Goal: Information Seeking & Learning: Learn about a topic

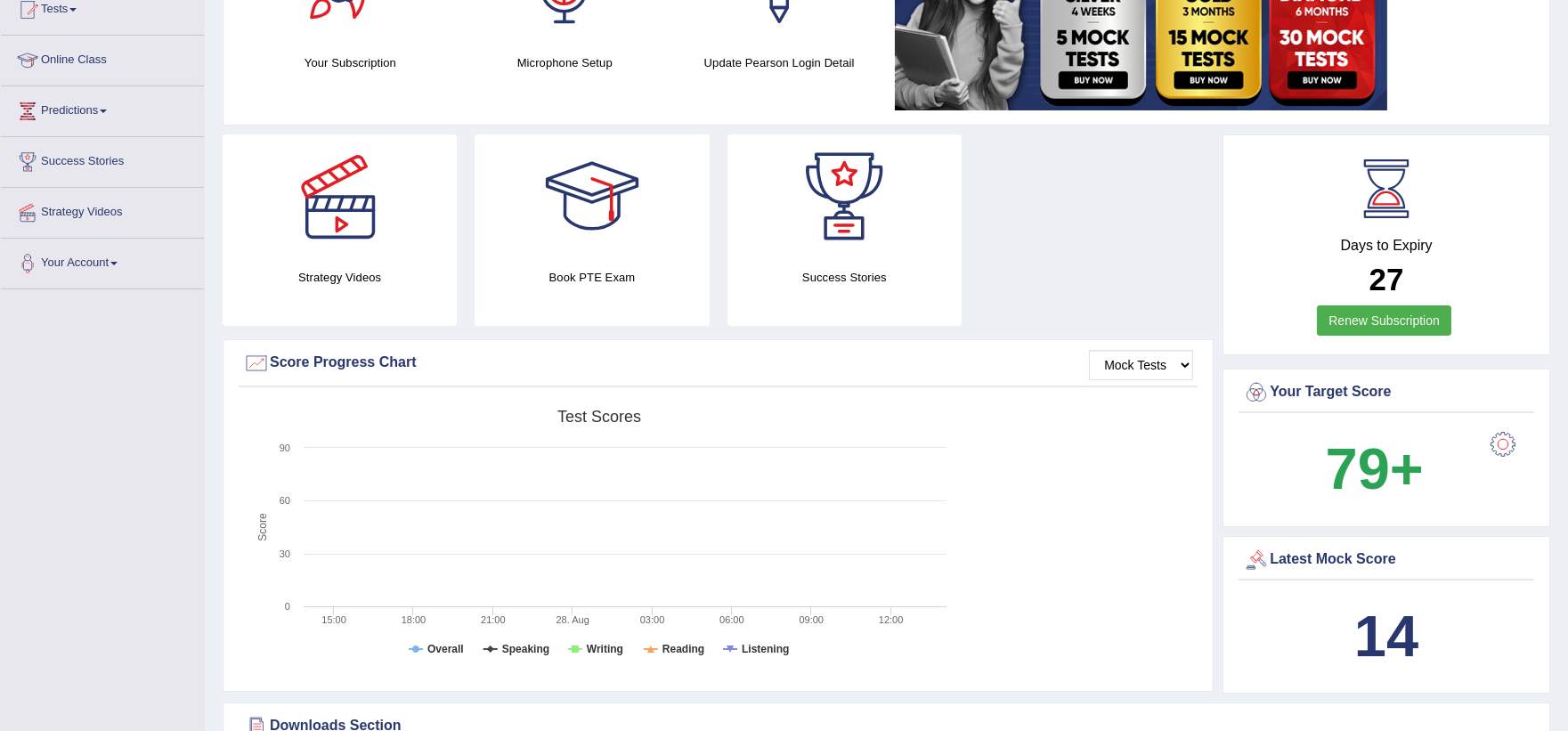
scroll to position [196, 0]
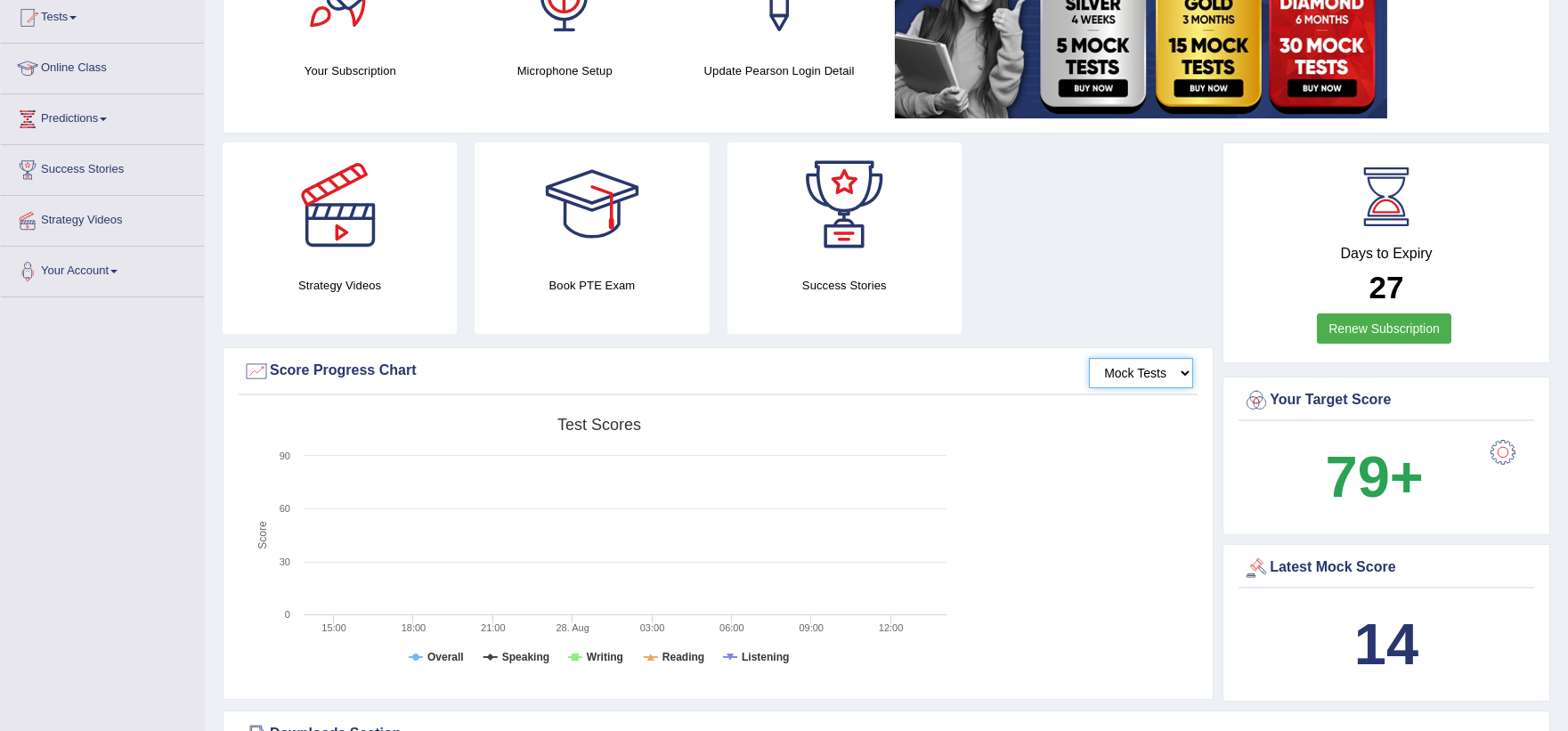
click at [1136, 384] on select "Mock Tests" at bounding box center [1141, 372] width 105 height 30
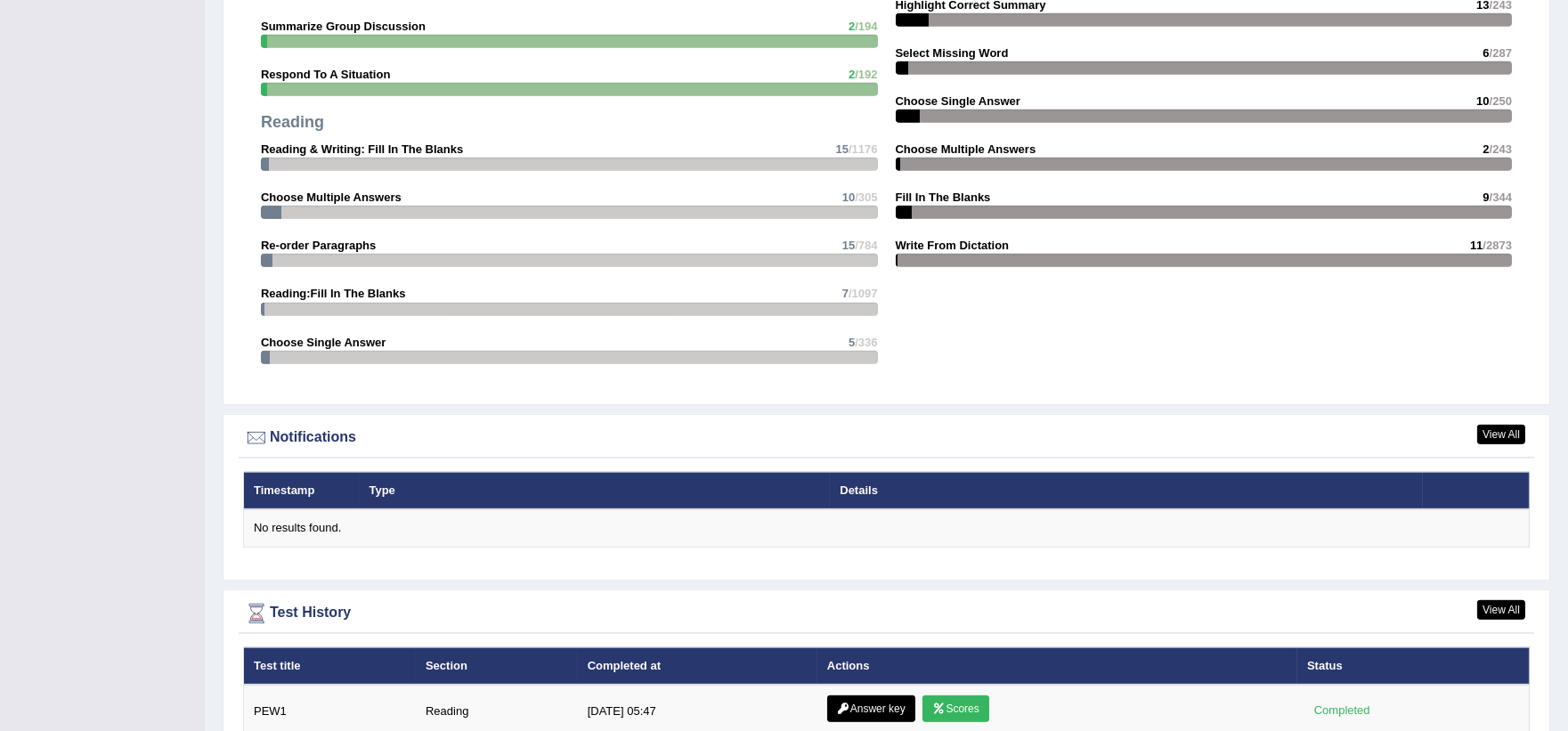
scroll to position [1853, 0]
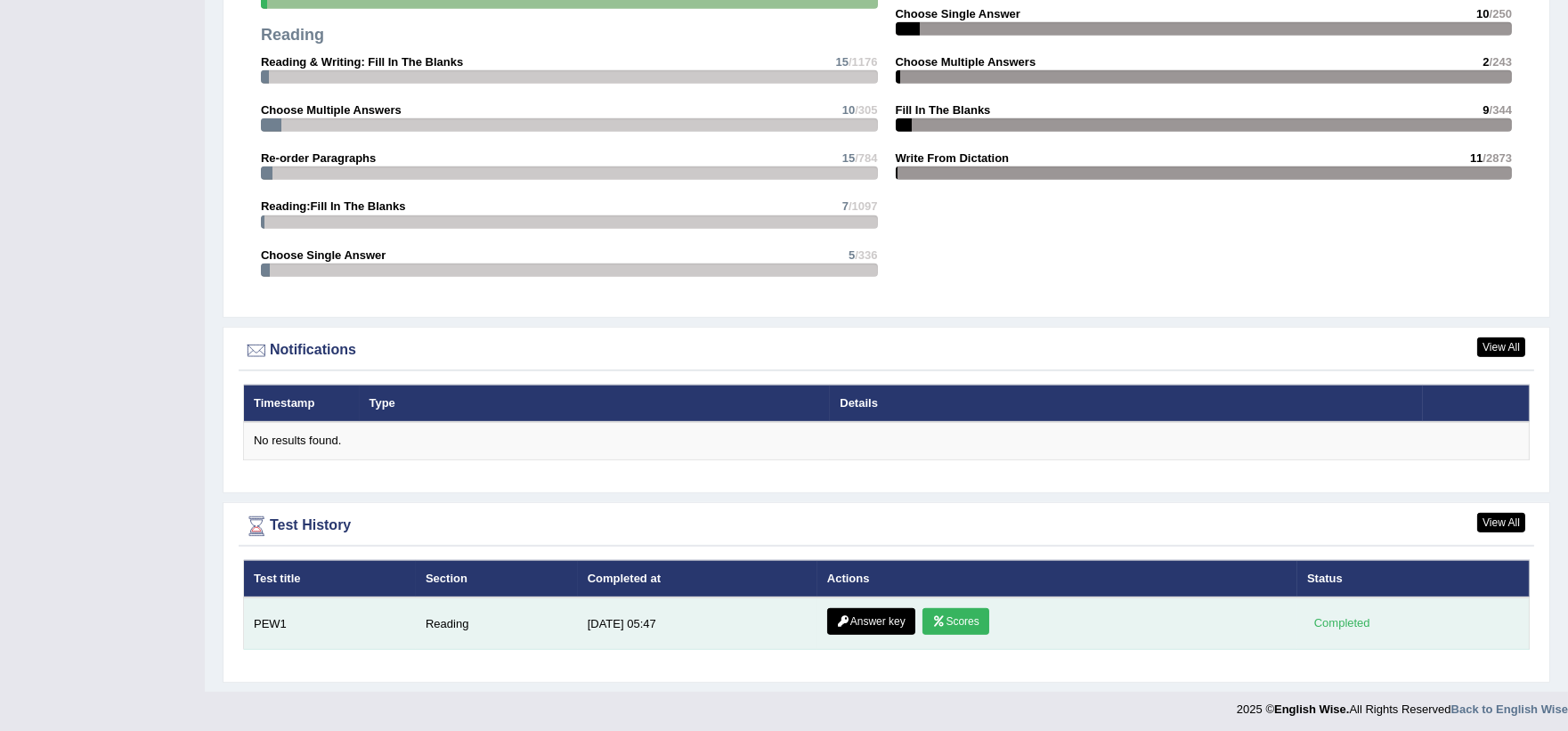
click at [965, 612] on link "Scores" at bounding box center [955, 621] width 65 height 26
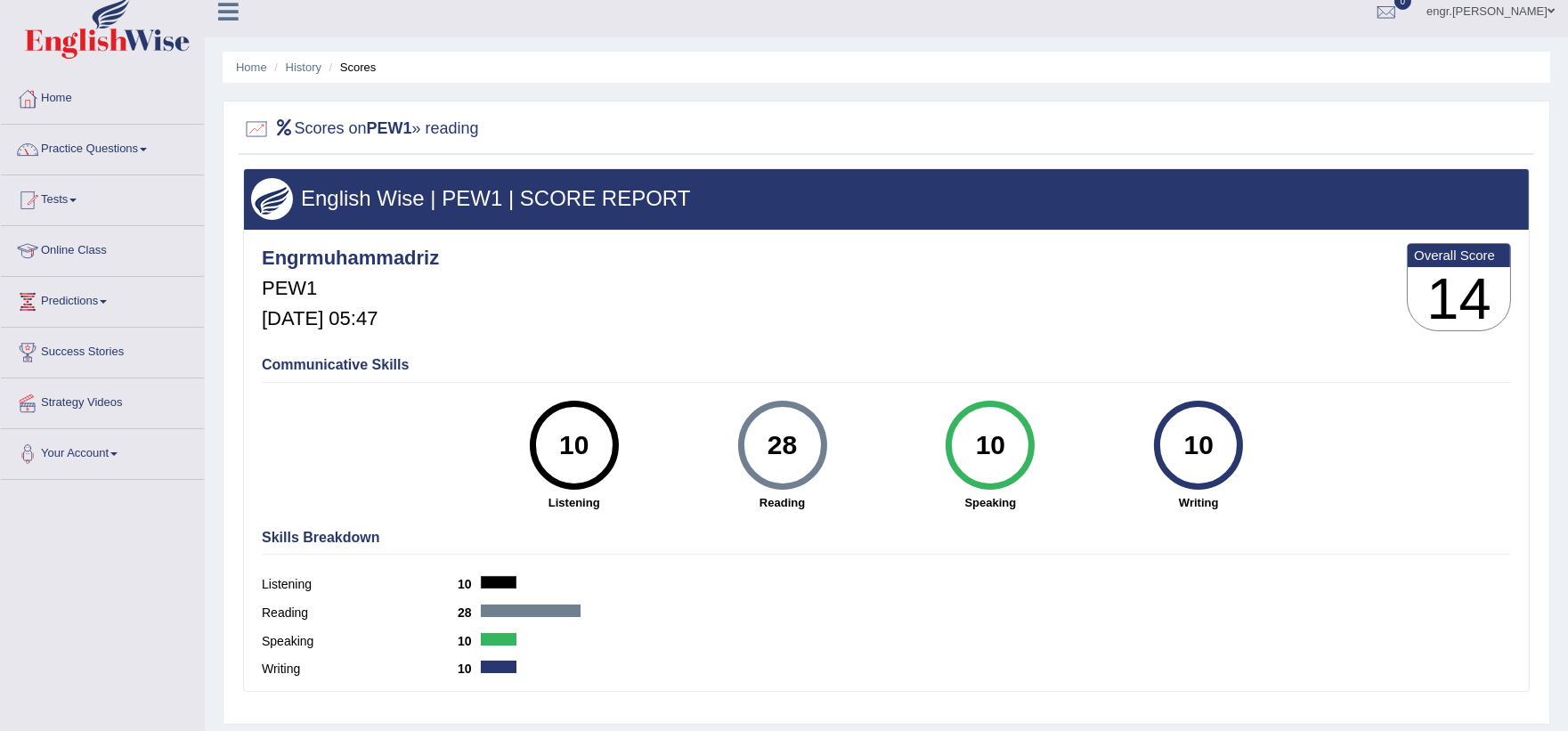
scroll to position [7, 0]
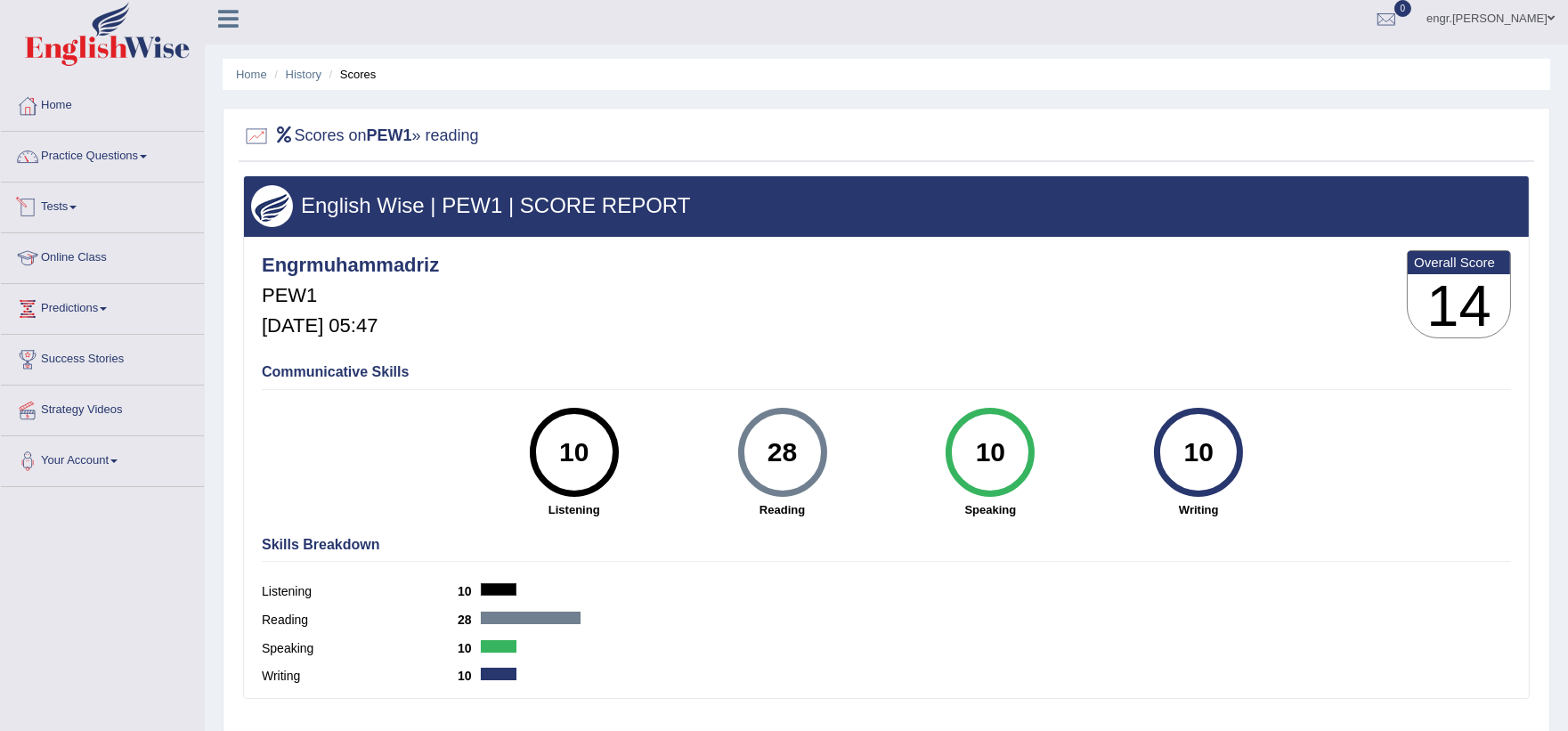
click at [85, 205] on link "Tests" at bounding box center [103, 205] width 203 height 45
click at [104, 305] on link "Predictions" at bounding box center [103, 307] width 203 height 45
click at [132, 157] on link "Practice Questions" at bounding box center [103, 154] width 203 height 45
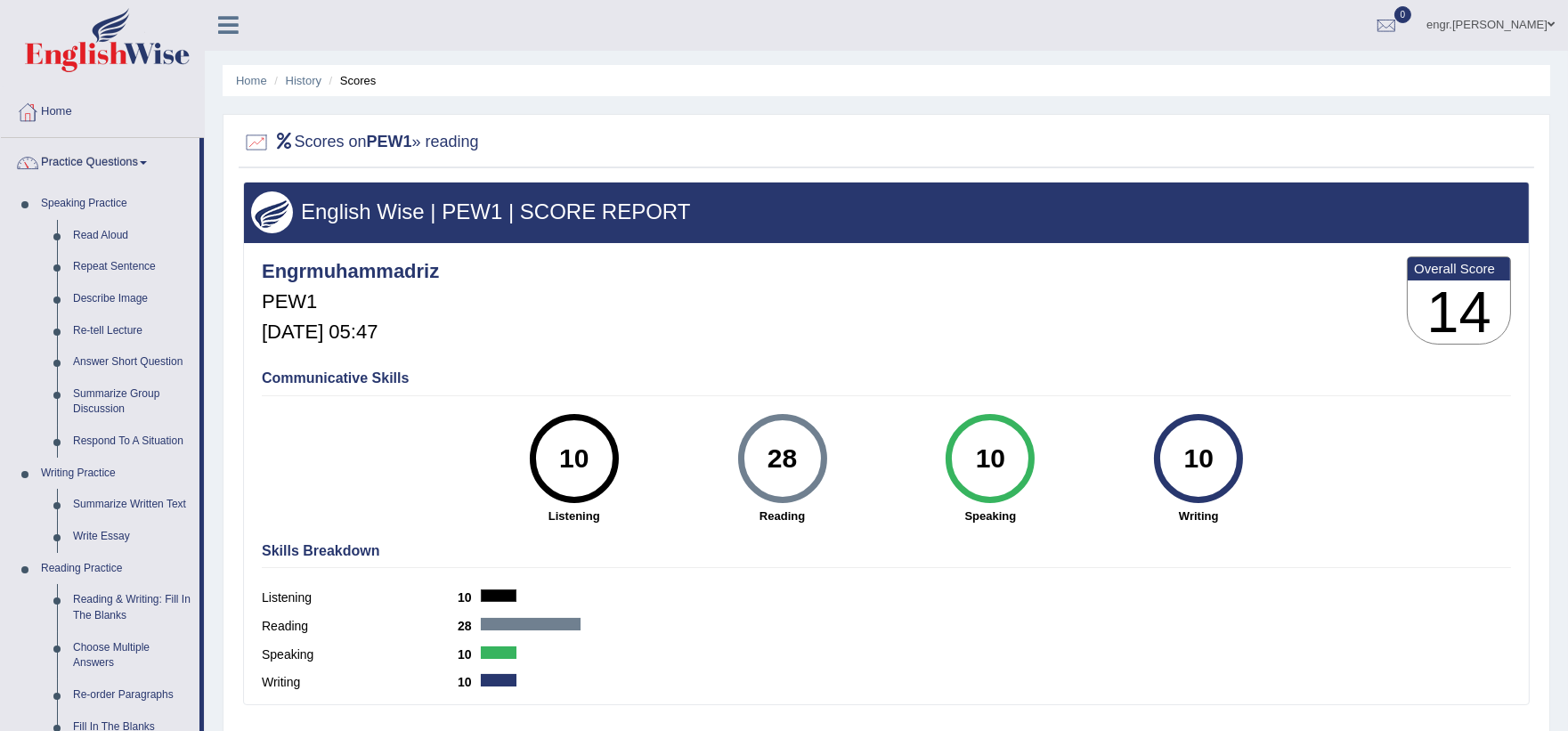
scroll to position [0, 0]
click at [134, 154] on link "Practice Questions" at bounding box center [100, 161] width 198 height 45
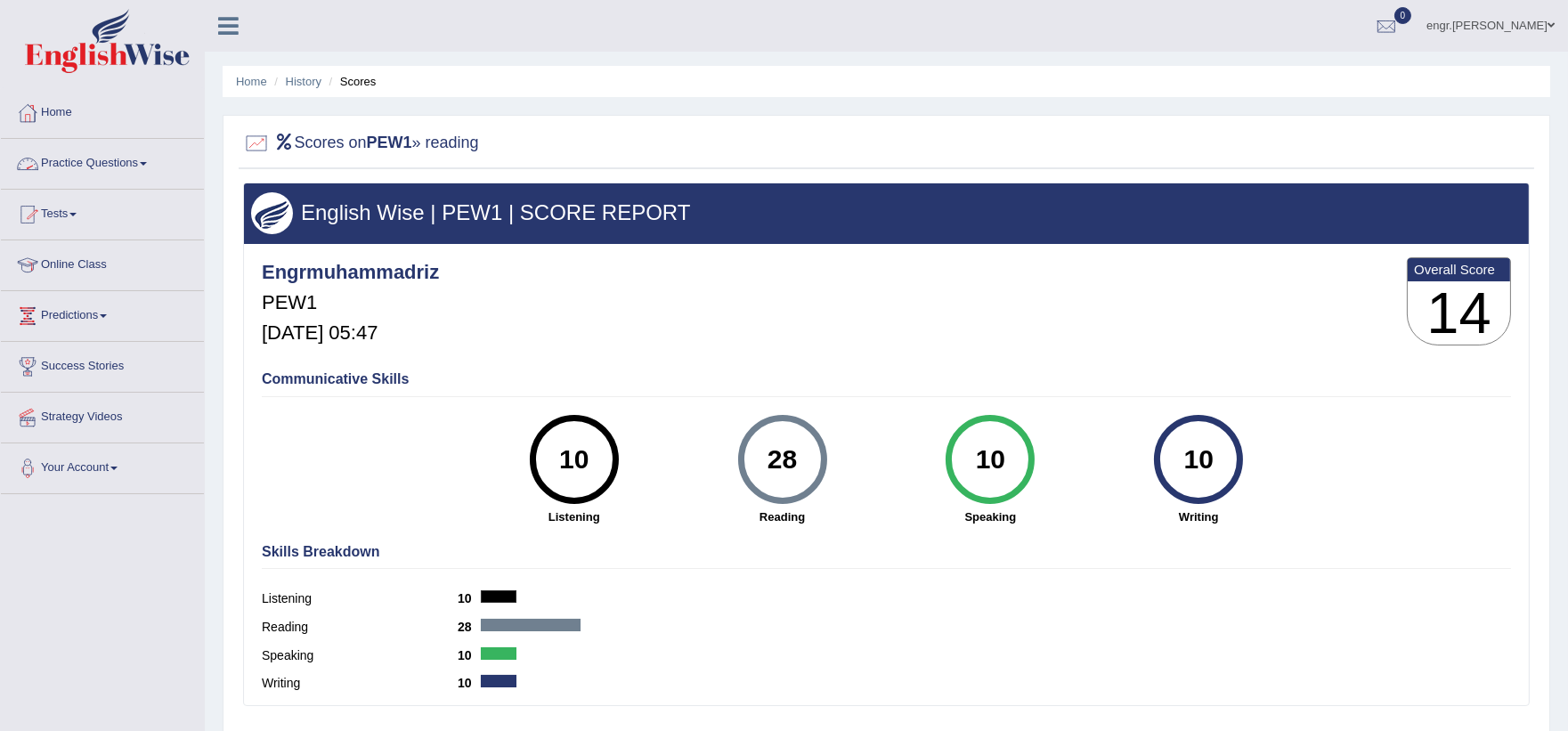
click at [84, 211] on link "Tests" at bounding box center [103, 212] width 203 height 45
click at [1478, 509] on div "Communicative Skills 10 Listening 28 Reading 10 Speaking 10 Writing" at bounding box center [886, 447] width 1258 height 168
click at [118, 254] on link "Take Practice Sectional Test" at bounding box center [116, 255] width 166 height 32
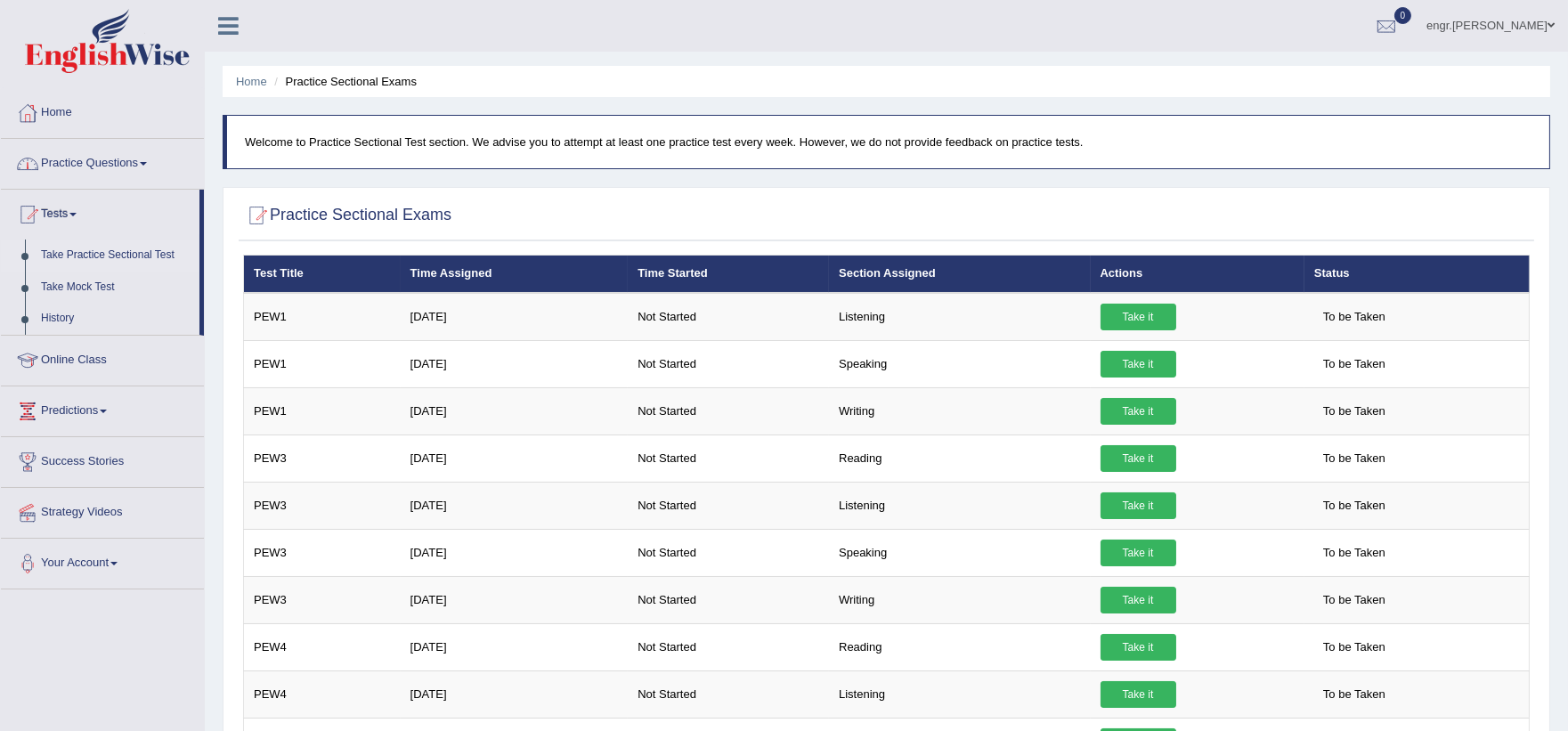
click at [144, 164] on link "Practice Questions" at bounding box center [103, 161] width 203 height 45
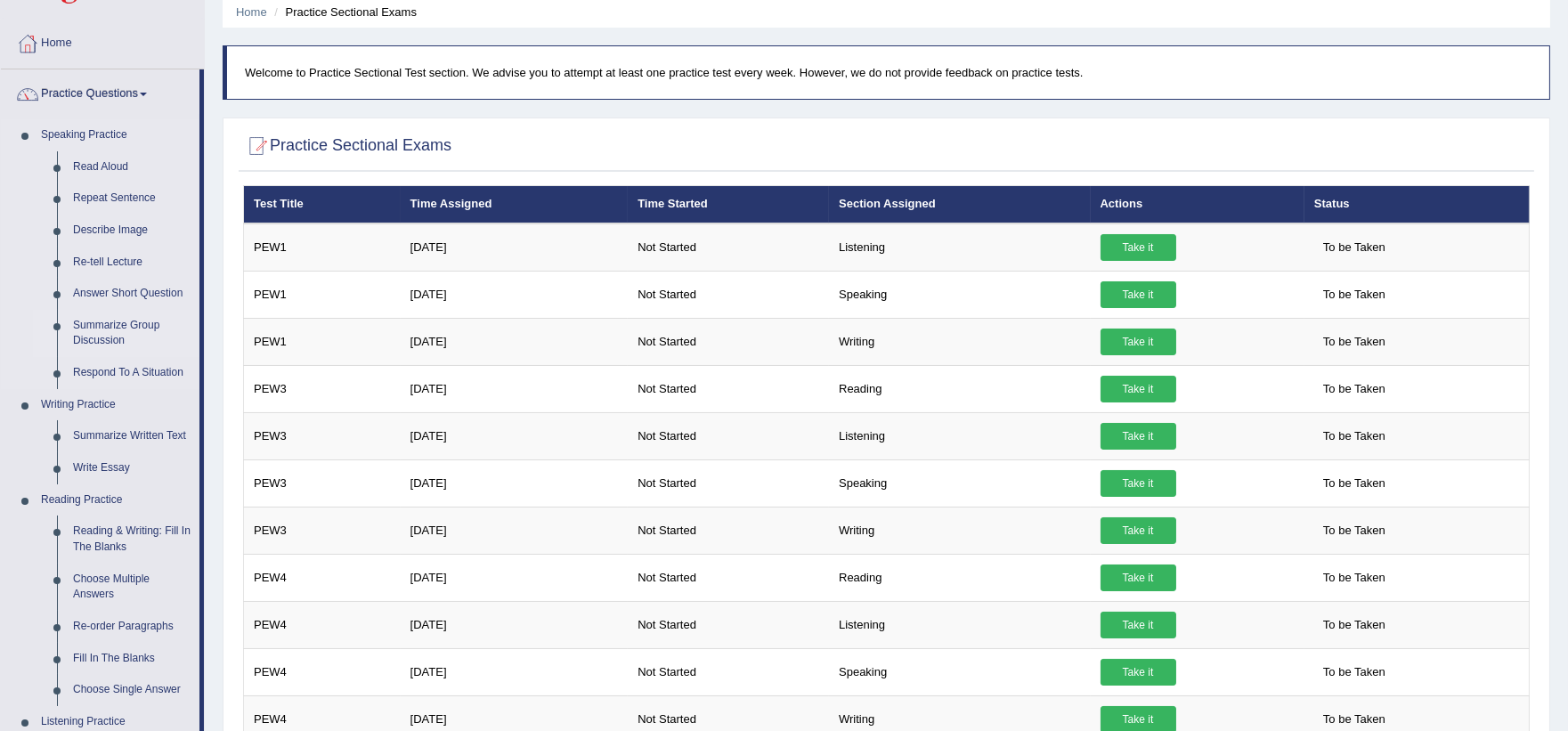
scroll to position [84, 0]
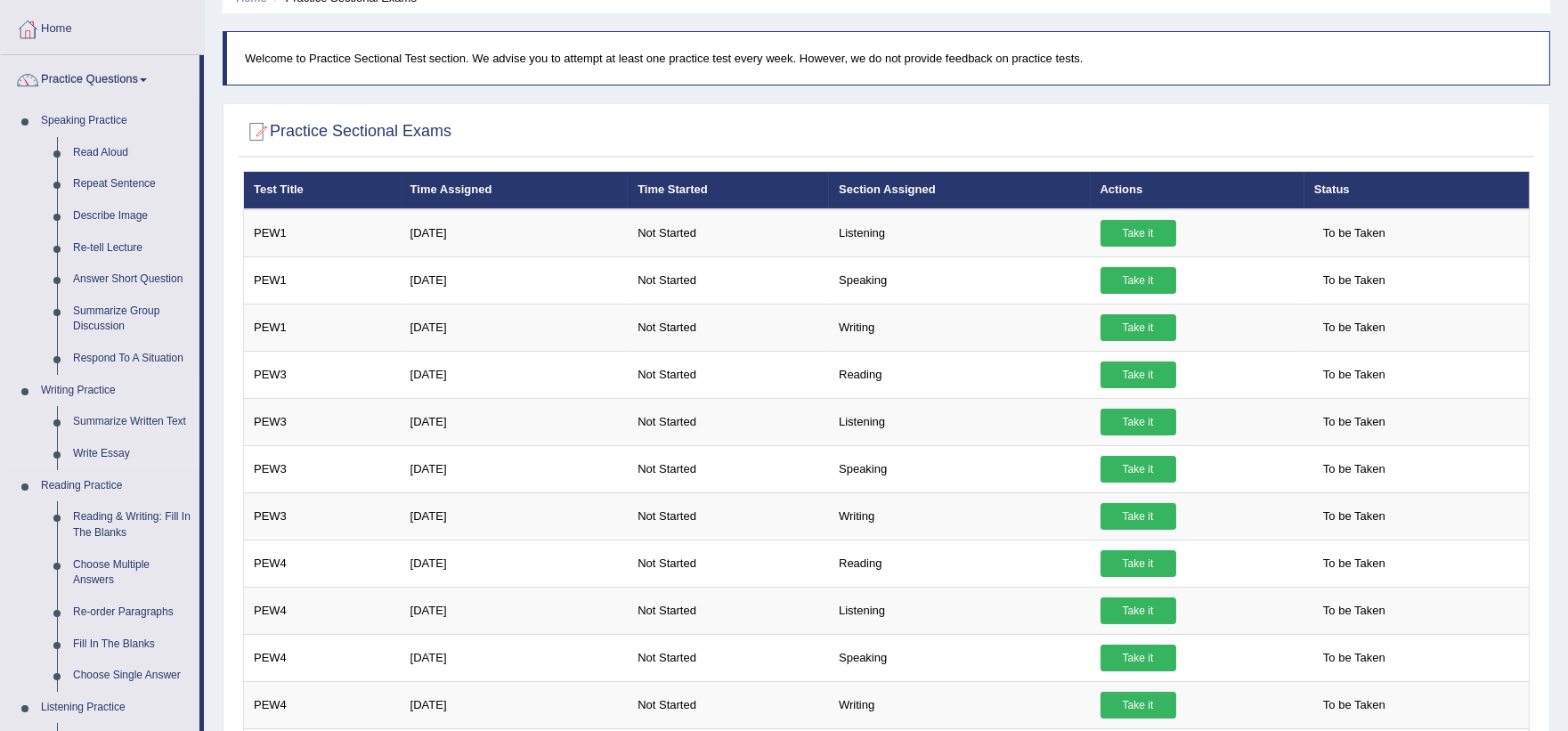
click at [92, 389] on link "Writing Practice" at bounding box center [116, 391] width 166 height 32
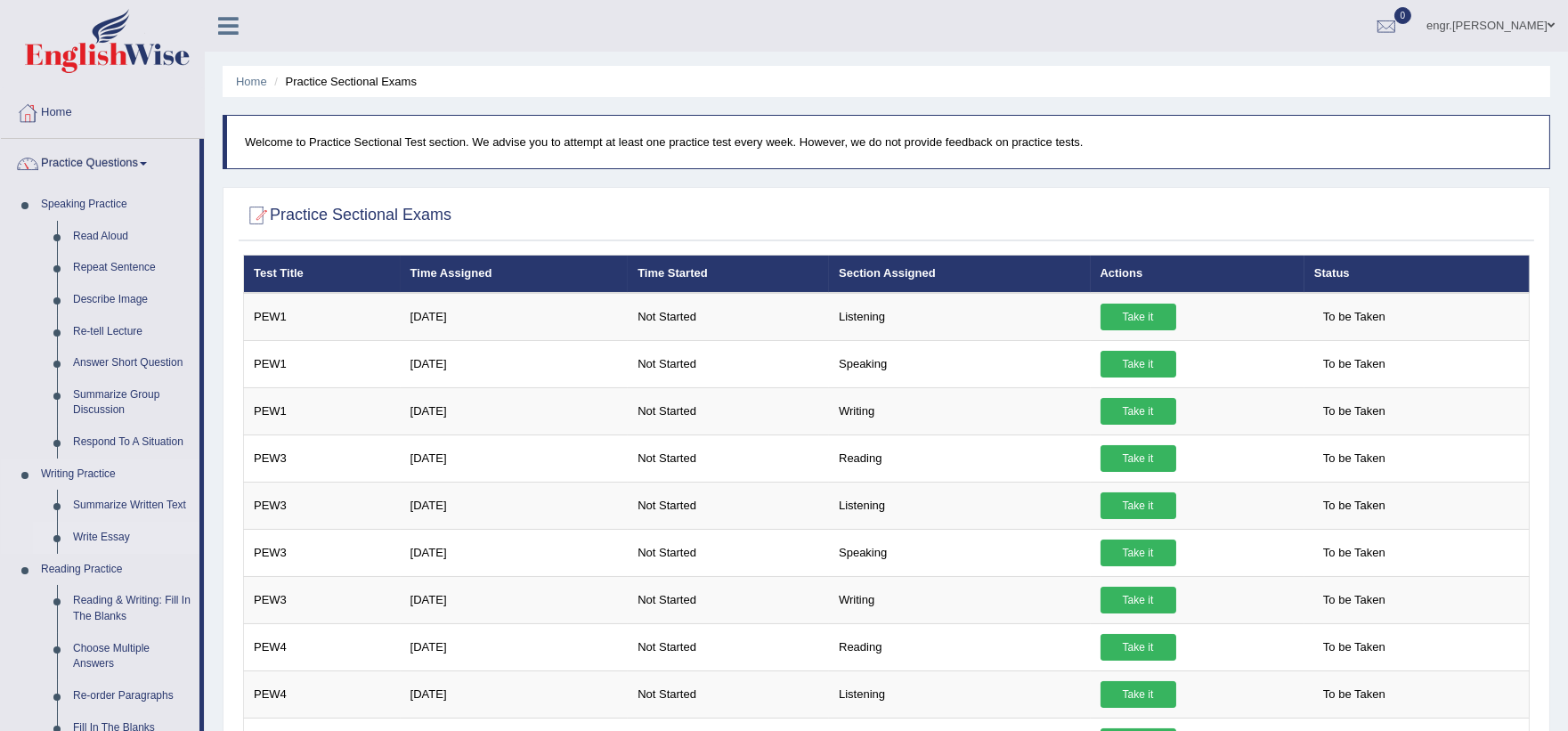
click at [99, 536] on link "Write Essay" at bounding box center [133, 538] width 135 height 32
